Goal: Check status: Check status

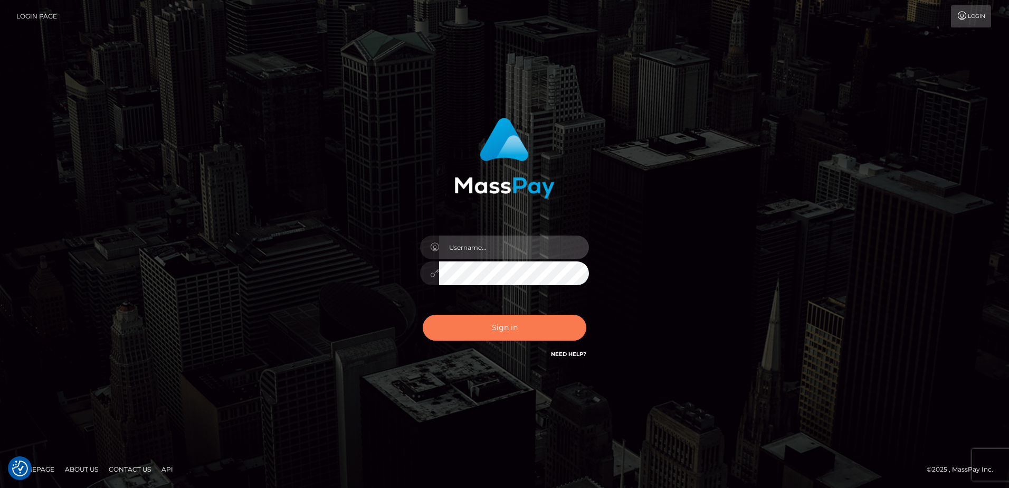
type input "alice.of"
click at [547, 320] on button "Sign in" at bounding box center [505, 328] width 164 height 26
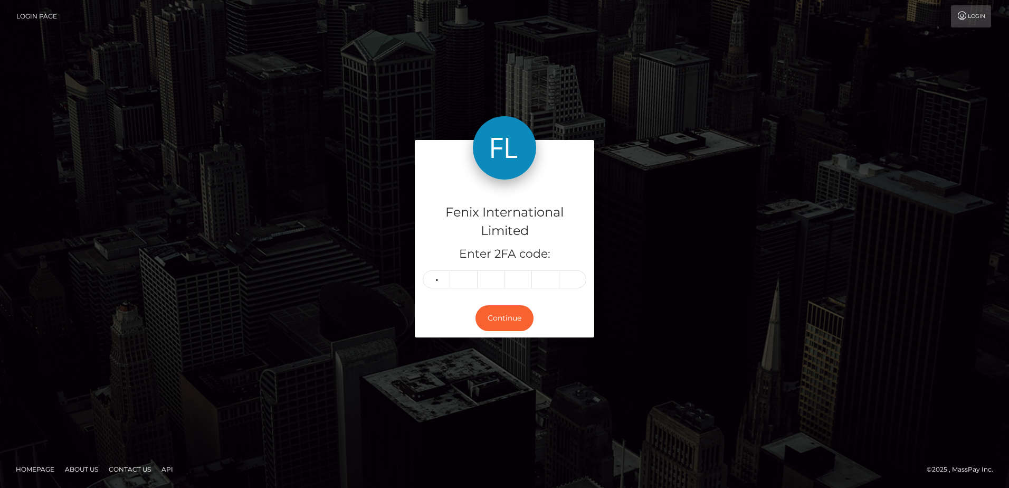
type input "4"
type input "0"
type input "7"
type input "8"
type input "4"
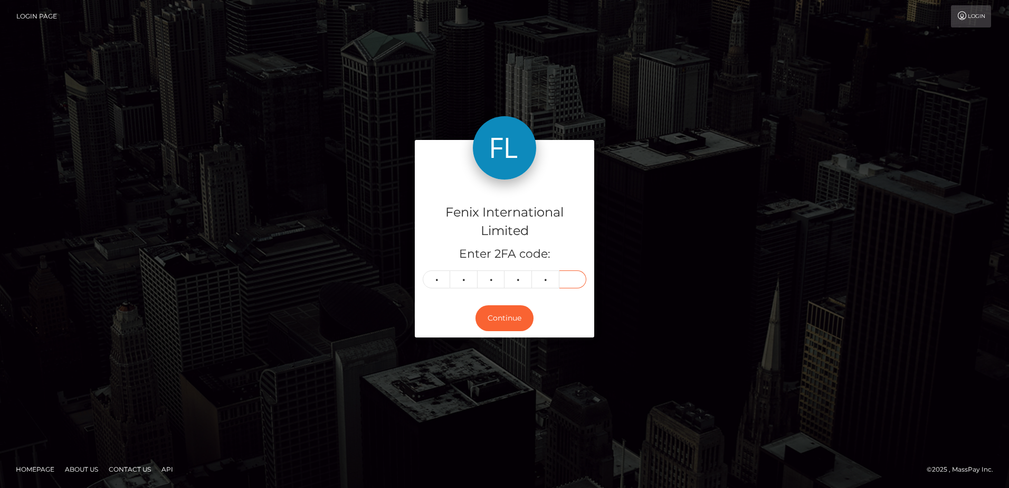
type input "1"
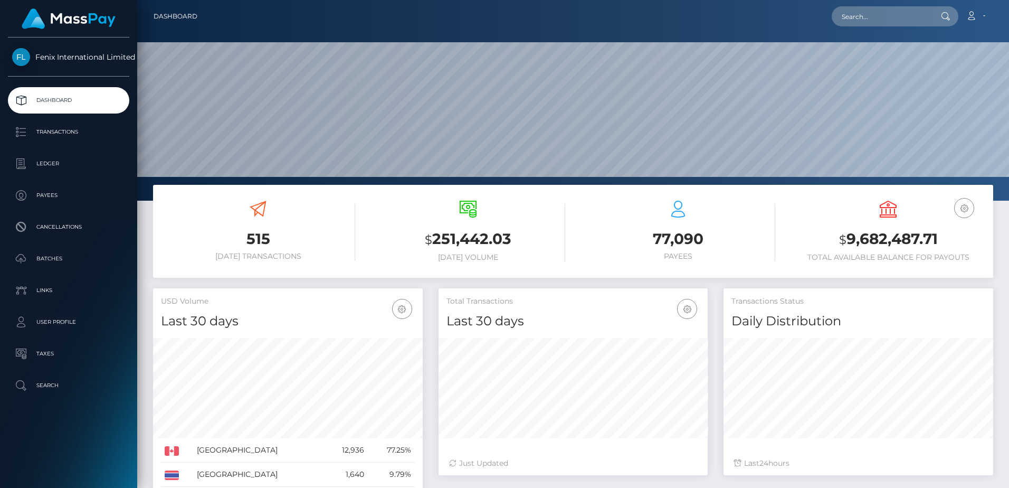
scroll to position [187, 269]
click at [84, 259] on p "Batches" at bounding box center [68, 259] width 113 height 16
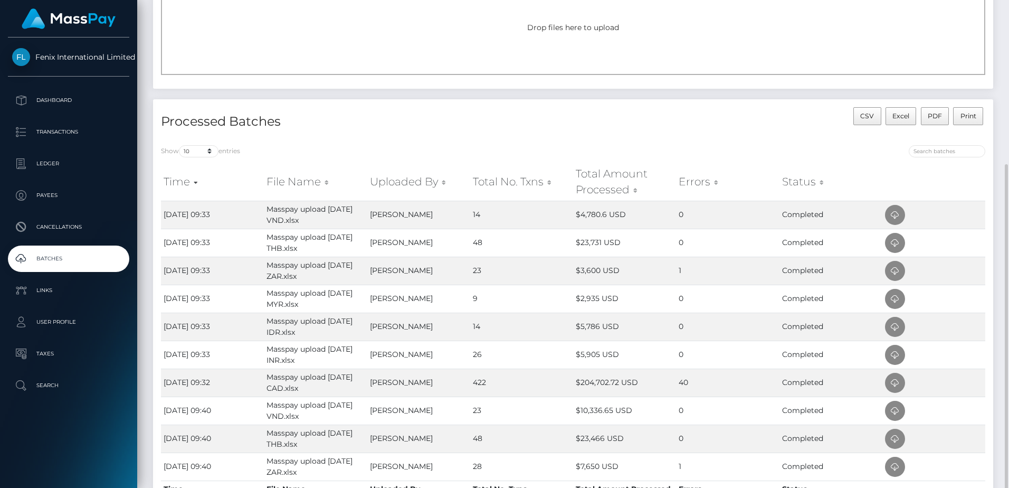
scroll to position [158, 0]
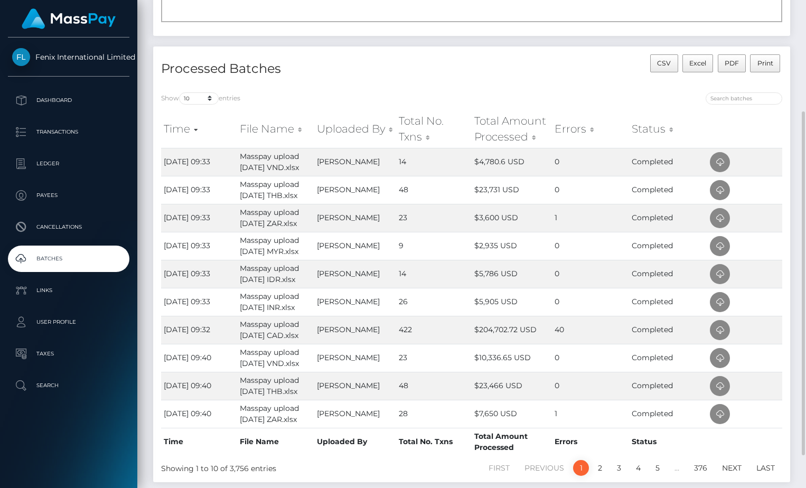
click at [643, 91] on div "Show 10 25 50 All entries Time File Name Uploaded By Total No. Txns Total Amoun…" at bounding box center [471, 283] width 637 height 398
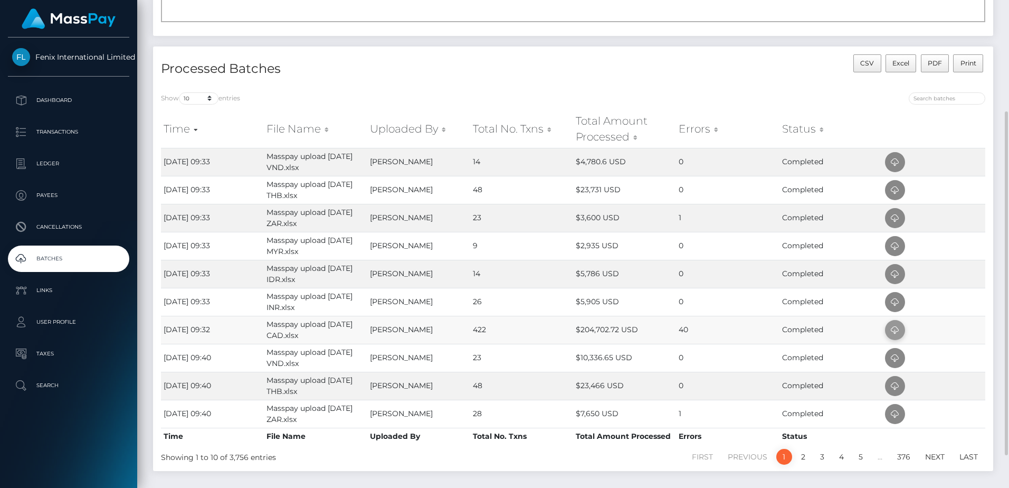
click at [903, 327] on span at bounding box center [895, 330] width 20 height 20
click at [698, 299] on td "0" at bounding box center [727, 302] width 103 height 28
click at [892, 302] on icon at bounding box center [895, 302] width 13 height 13
click at [726, 273] on td "0" at bounding box center [727, 274] width 103 height 28
click at [893, 277] on icon at bounding box center [895, 274] width 13 height 13
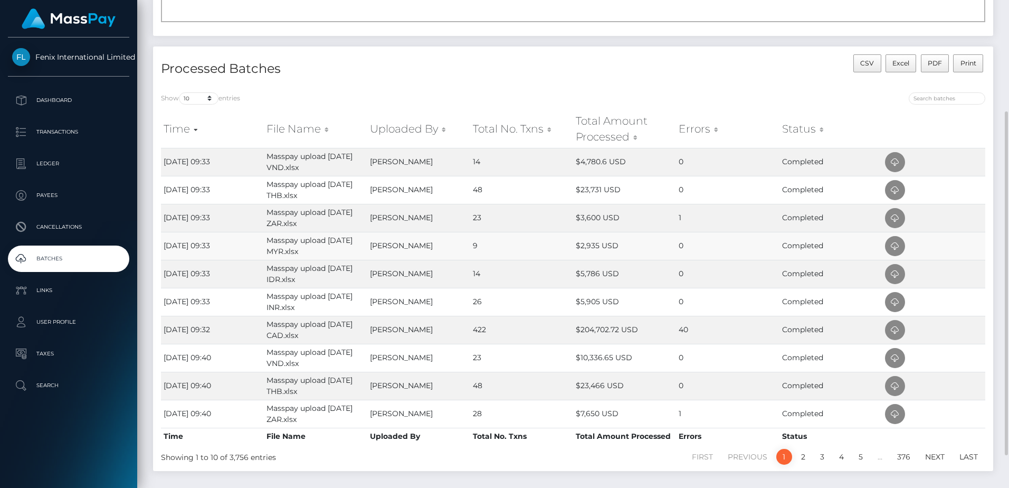
click at [695, 239] on td "0" at bounding box center [727, 246] width 103 height 28
click at [891, 245] on icon at bounding box center [895, 246] width 13 height 13
click at [696, 219] on td "1" at bounding box center [727, 218] width 103 height 28
click at [893, 220] on icon at bounding box center [895, 218] width 13 height 13
click at [691, 190] on td "0" at bounding box center [727, 190] width 103 height 28
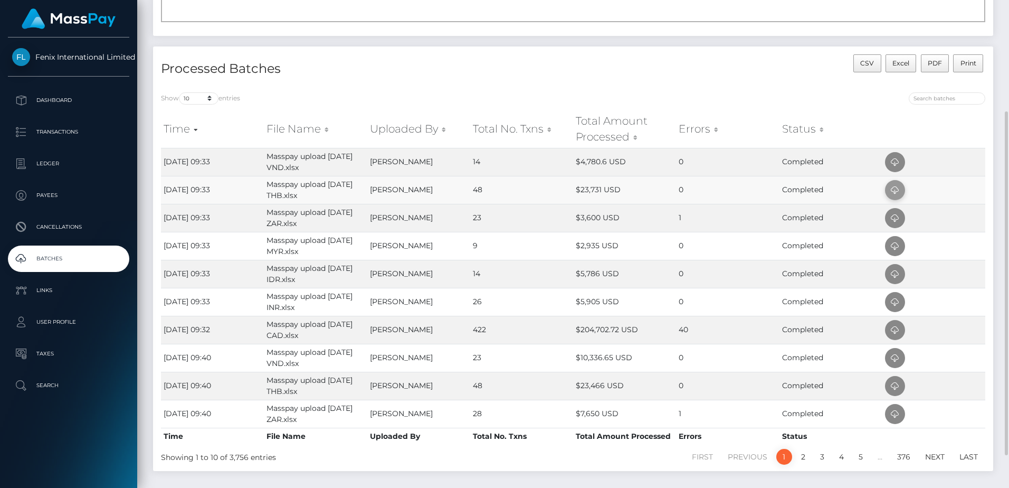
click at [893, 189] on icon at bounding box center [895, 190] width 13 height 13
click at [738, 157] on td "0" at bounding box center [727, 162] width 103 height 28
click at [901, 160] on icon at bounding box center [895, 162] width 13 height 13
